Goal: Obtain resource: Download file/media

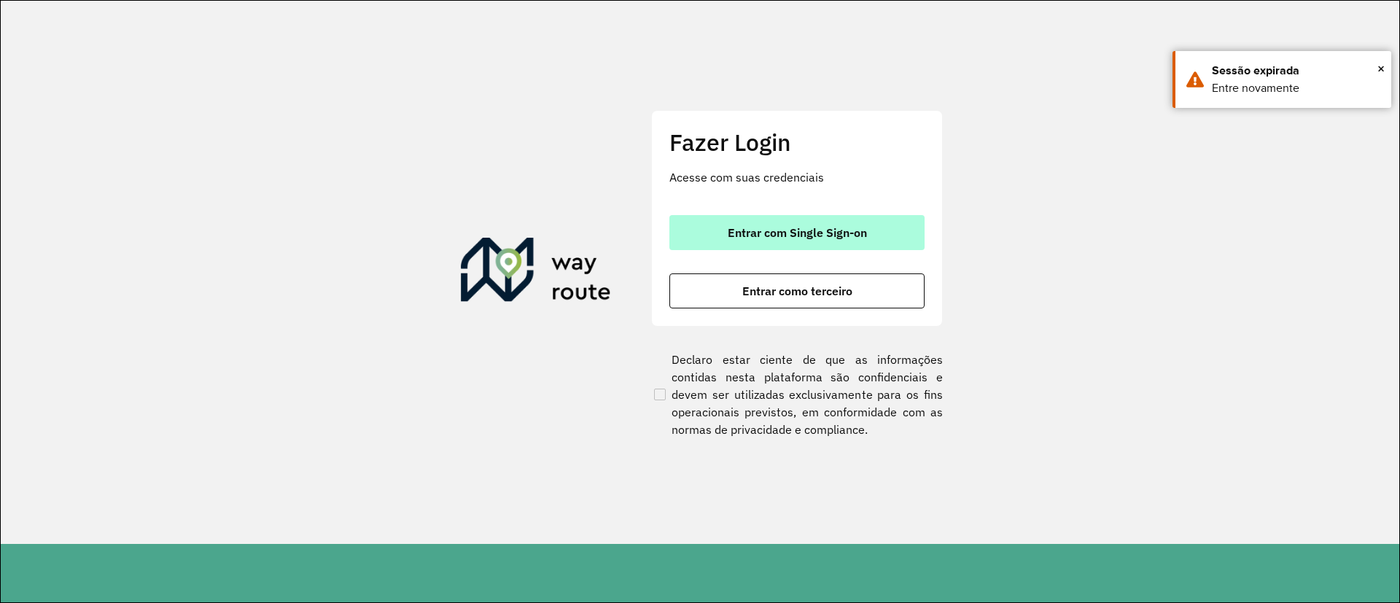
click at [791, 219] on button "Entrar com Single Sign-on" at bounding box center [796, 232] width 255 height 35
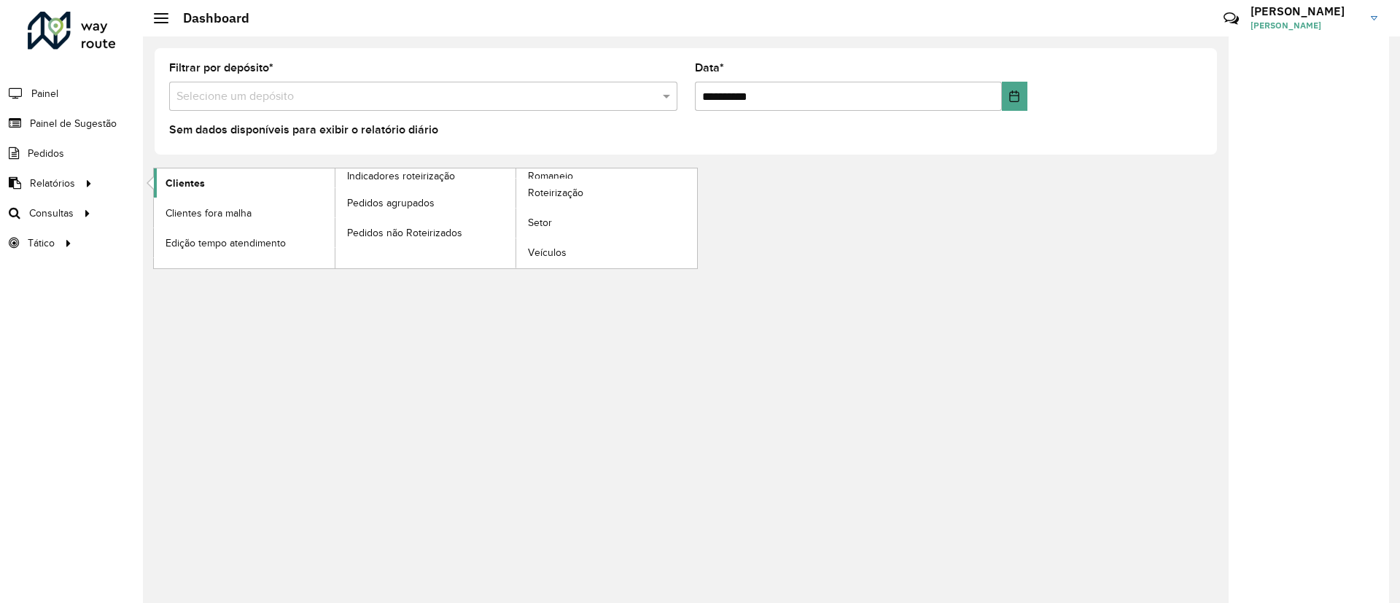
click at [181, 182] on span "Clientes" at bounding box center [185, 183] width 39 height 15
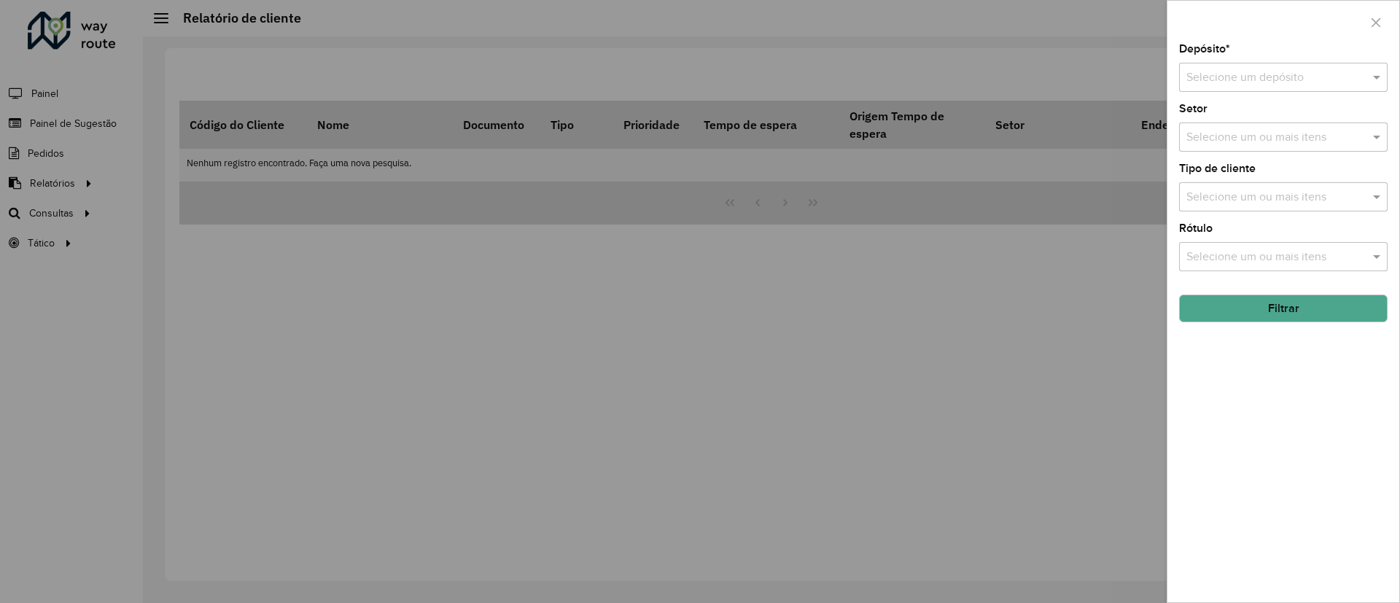
click at [1264, 82] on input "text" at bounding box center [1268, 77] width 165 height 17
click at [777, 197] on div at bounding box center [700, 301] width 1400 height 603
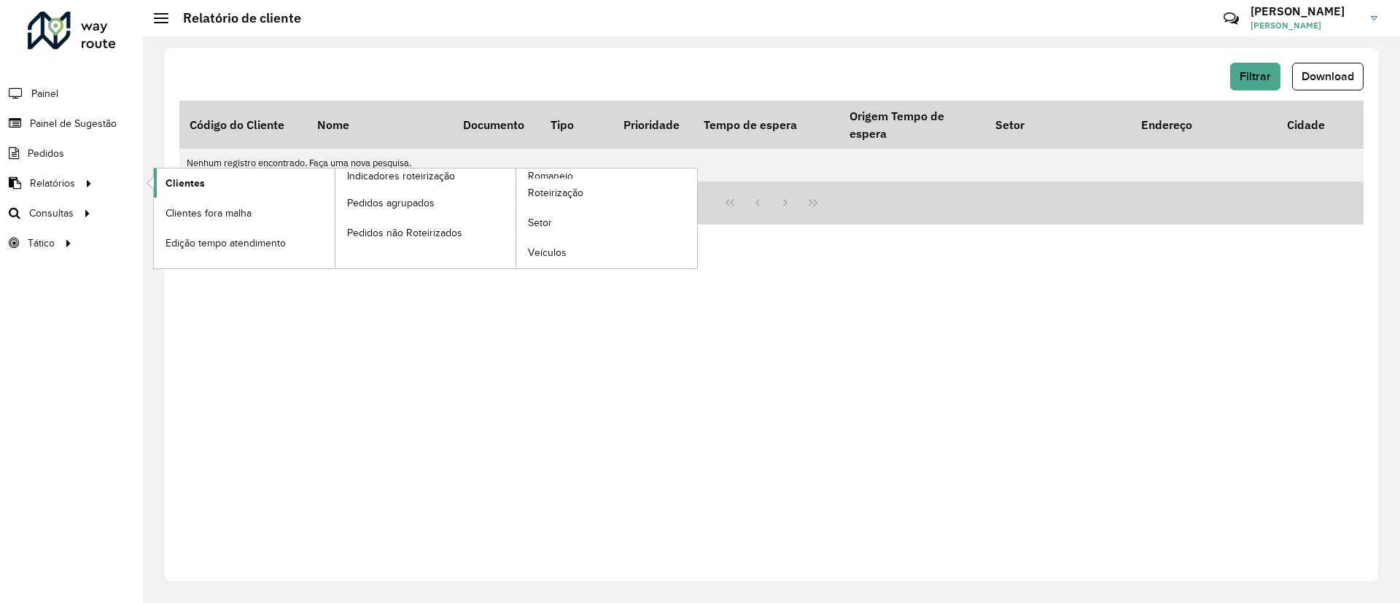
click at [182, 182] on span "Clientes" at bounding box center [185, 183] width 39 height 15
click at [237, 170] on link "Clientes" at bounding box center [244, 182] width 181 height 29
click at [174, 190] on span "Clientes" at bounding box center [185, 183] width 39 height 15
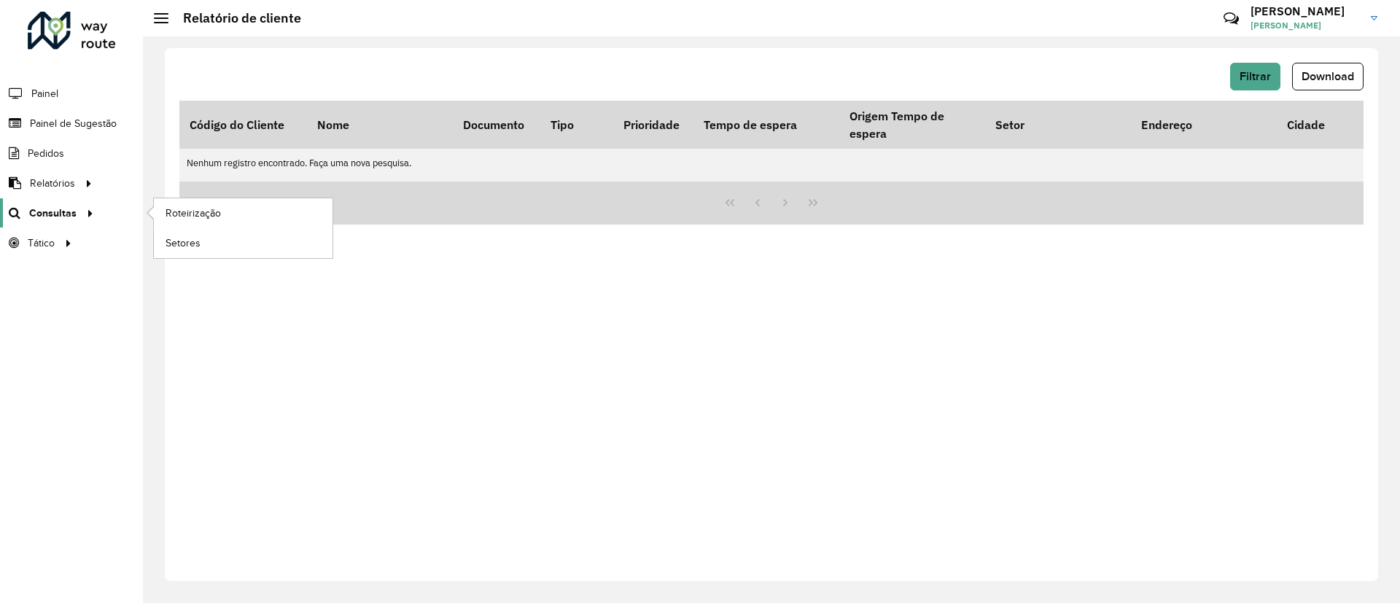
click at [69, 204] on link "Consultas" at bounding box center [49, 212] width 98 height 29
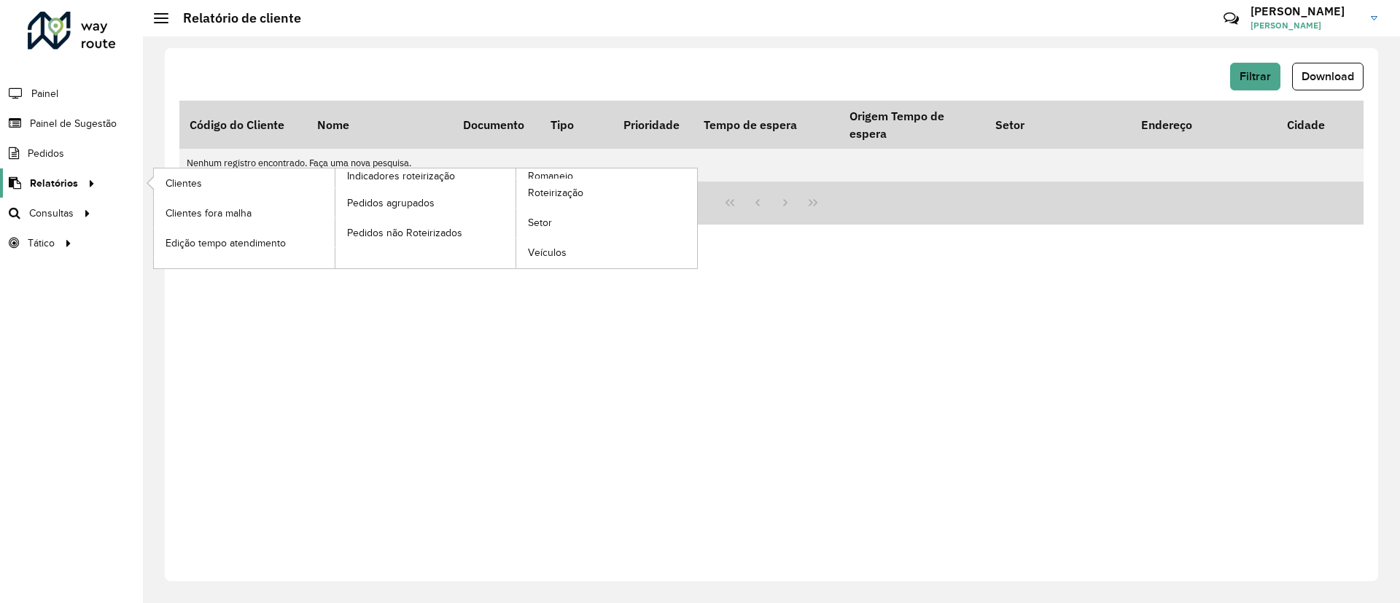
click at [65, 182] on span "Relatórios" at bounding box center [54, 183] width 48 height 15
click at [208, 182] on link "Clientes" at bounding box center [244, 182] width 181 height 29
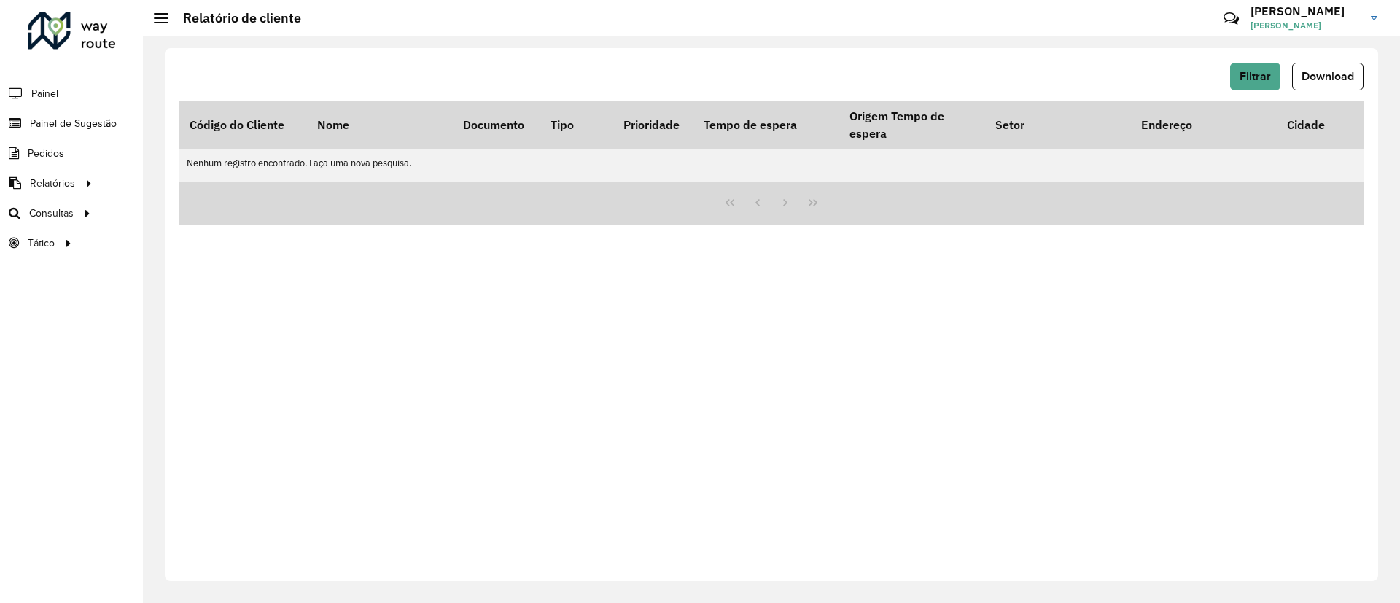
click at [1399, 370] on div "Filtrar Download Código do Cliente Nome Documento Tipo Prioridade Tempo de espe…" at bounding box center [771, 319] width 1257 height 567
click at [1264, 85] on button "Filtrar" at bounding box center [1255, 77] width 50 height 28
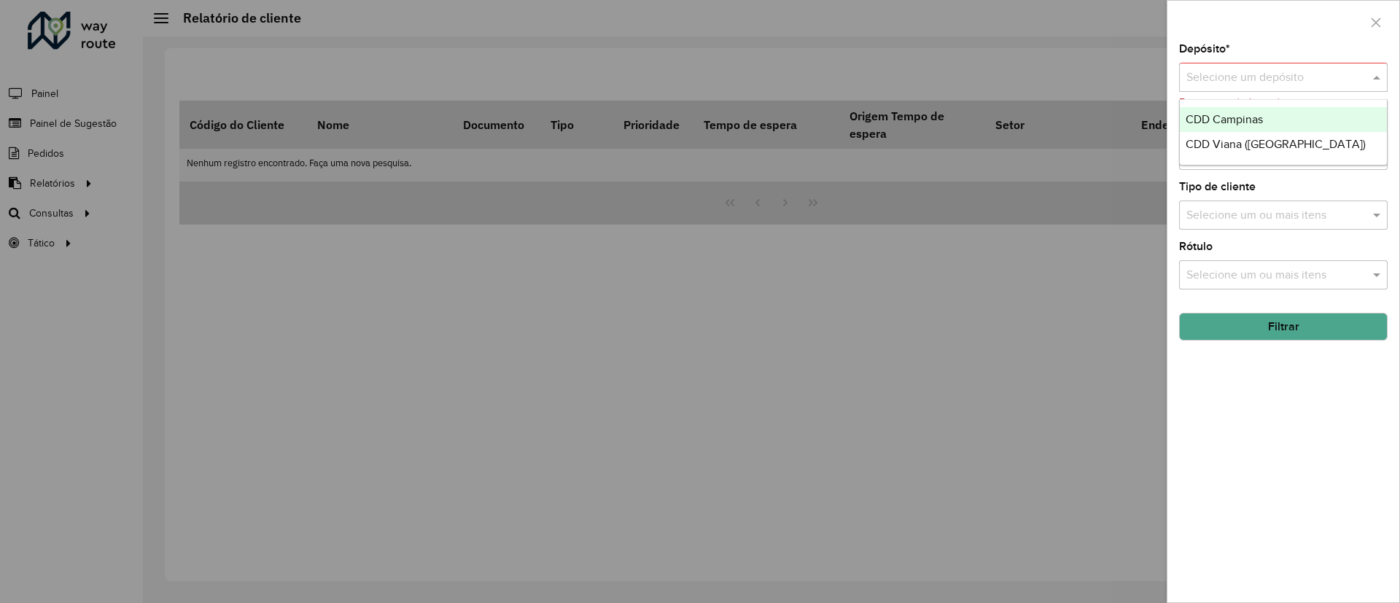
click at [1280, 88] on div "Selecione um depósito" at bounding box center [1283, 77] width 209 height 29
click at [1239, 114] on span "CDD Campinas" at bounding box center [1224, 119] width 77 height 12
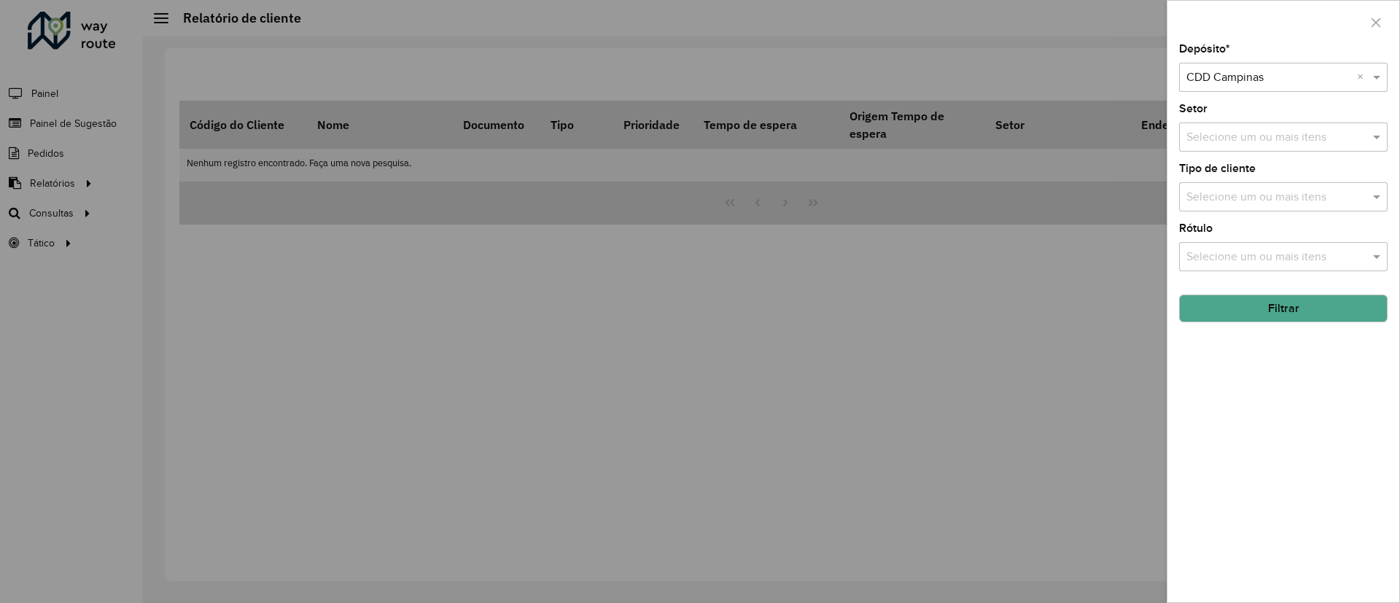
click at [1266, 306] on button "Filtrar" at bounding box center [1283, 309] width 209 height 28
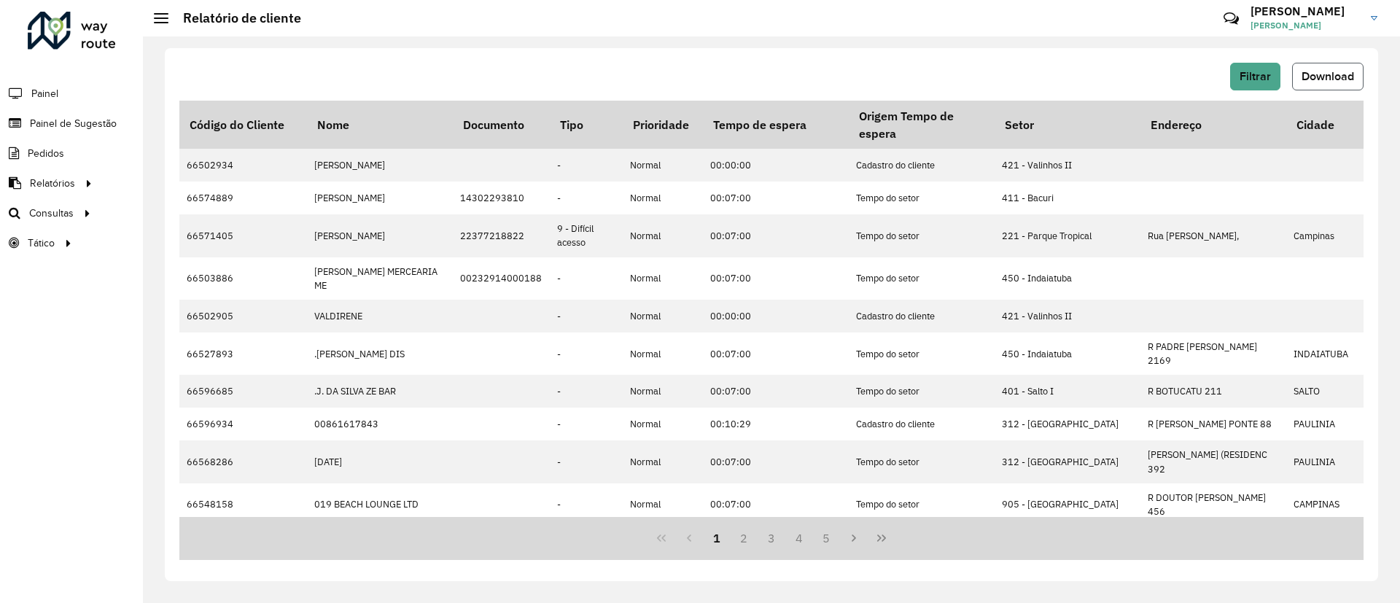
click at [1325, 69] on button "Download" at bounding box center [1327, 77] width 71 height 28
